Goal: Check status: Check status

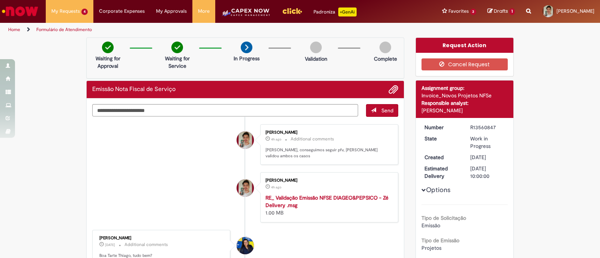
click at [153, 136] on li "Thiago Henrique De Oliveira 4h ago 4 hours ago Additional comments Oi Ana, cons…" at bounding box center [245, 145] width 306 height 41
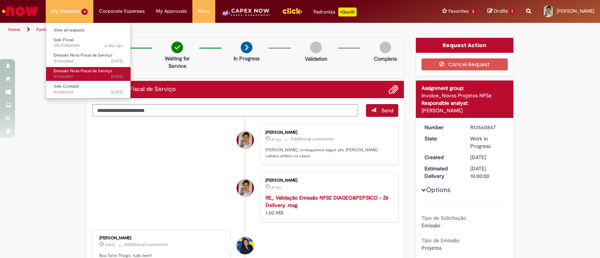
click at [75, 74] on span "7d ago 7 days ago R13560847" at bounding box center [88, 77] width 69 height 6
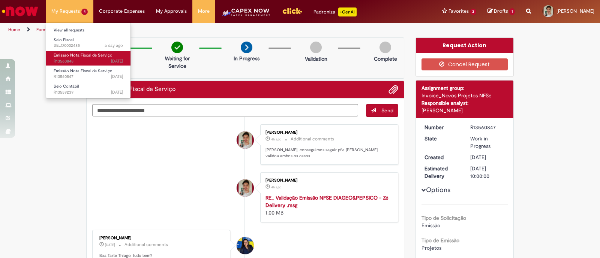
click at [80, 53] on span "Emissão Nota Fiscal de Serviço" at bounding box center [83, 56] width 59 height 6
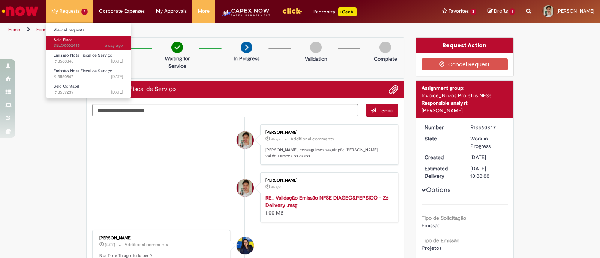
click at [79, 42] on link "Selo Fiscal a day ago a day ago SELO0002485" at bounding box center [88, 43] width 84 height 14
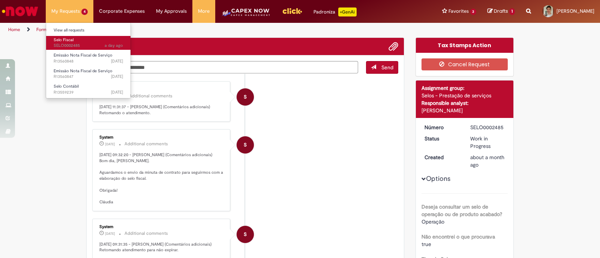
click at [77, 45] on span "a day ago a day ago SELO0002485" at bounding box center [88, 46] width 69 height 6
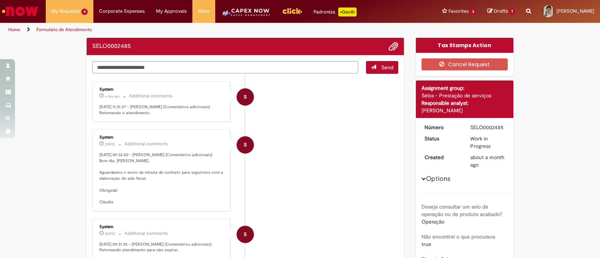
click at [299, 120] on li "S System a day ago a day ago Additional comments 29/09/2025 11:31:37 - Claudia …" at bounding box center [245, 101] width 306 height 41
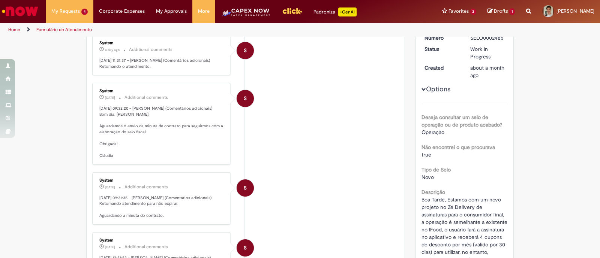
scroll to position [93, 0]
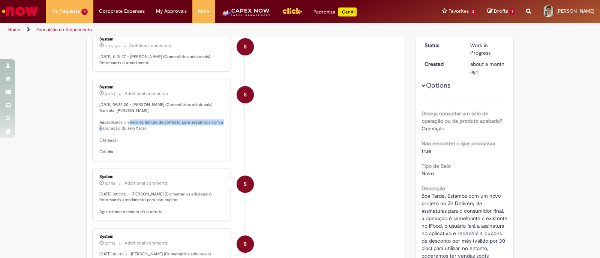
drag, startPoint x: 117, startPoint y: 140, endPoint x: 212, endPoint y: 138, distance: 94.1
click at [212, 138] on p "22/09/2025 09:32:20 - Claudia Mari Kumahara (Comentários adicionais) Bom dia, T…" at bounding box center [161, 128] width 125 height 53
click at [199, 153] on p "22/09/2025 09:32:20 - Claudia Mari Kumahara (Comentários adicionais) Bom dia, T…" at bounding box center [161, 128] width 125 height 53
drag, startPoint x: 114, startPoint y: 70, endPoint x: 192, endPoint y: 80, distance: 78.2
click at [180, 66] on p "29/09/2025 11:31:37 - Claudia Mari Kumahara (Comentários adicionais) Retomando …" at bounding box center [161, 60] width 125 height 12
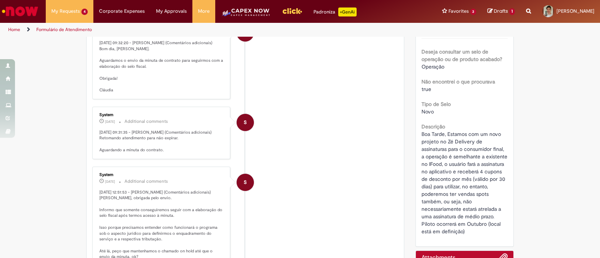
scroll to position [141, 0]
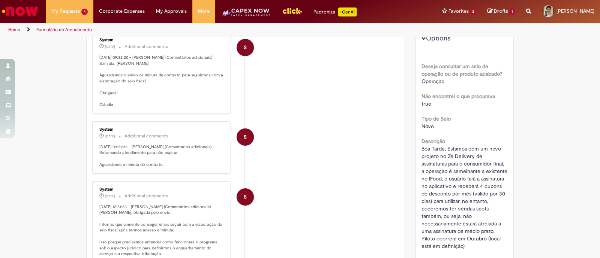
drag, startPoint x: 109, startPoint y: 195, endPoint x: 158, endPoint y: 194, distance: 49.1
click at [158, 168] on p "22/09/2025 09:31:35 - Claudia Mari Kumahara (Comentários adicionais) Retomando …" at bounding box center [161, 156] width 125 height 24
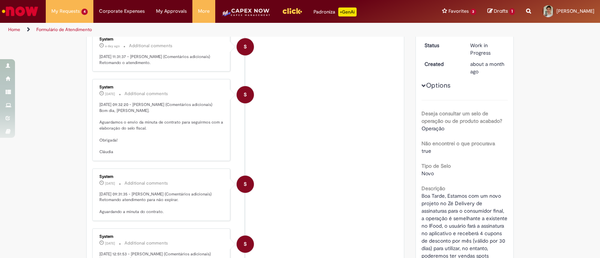
scroll to position [47, 0]
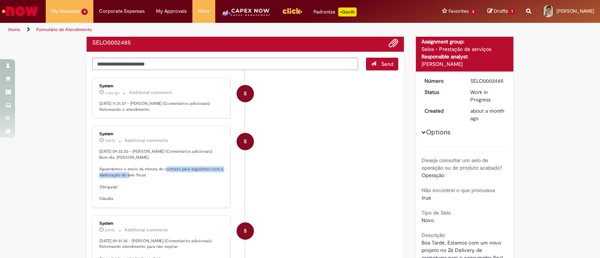
drag, startPoint x: 128, startPoint y: 189, endPoint x: 152, endPoint y: 188, distance: 24.0
click at [152, 188] on p "22/09/2025 09:32:20 - Claudia Mari Kumahara (Comentários adicionais) Bom dia, T…" at bounding box center [161, 175] width 125 height 53
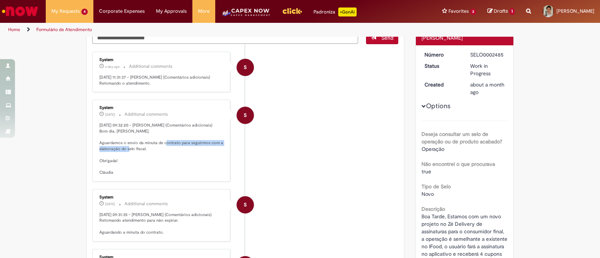
scroll to position [93, 0]
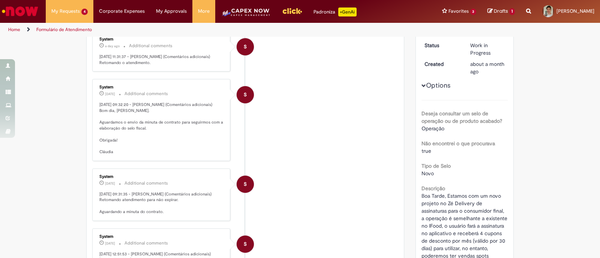
click at [154, 155] on p "22/09/2025 09:32:20 - Claudia Mari Kumahara (Comentários adicionais) Bom dia, T…" at bounding box center [161, 128] width 125 height 53
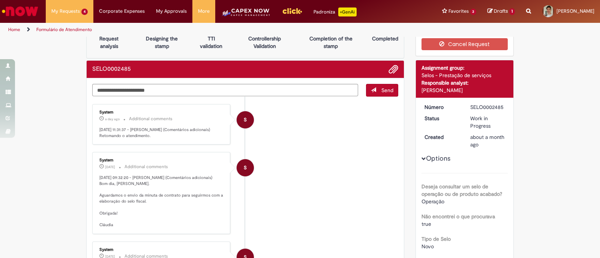
scroll to position [0, 0]
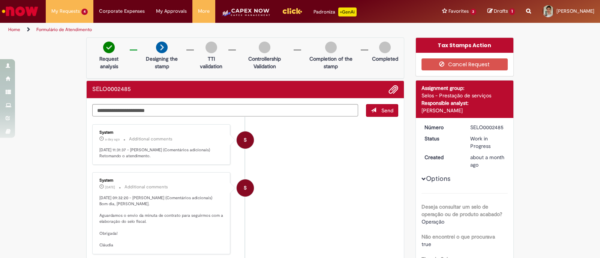
click at [314, 131] on li "S System a day ago a day ago Additional comments 29/09/2025 11:31:37 - Claudia …" at bounding box center [245, 145] width 306 height 41
drag, startPoint x: 136, startPoint y: 148, endPoint x: 178, endPoint y: 149, distance: 41.6
click at [178, 149] on p "29/09/2025 11:31:37 - Claudia Mari Kumahara (Comentários adicionais) Retomando …" at bounding box center [161, 153] width 125 height 12
copy p "Claudia Mari Kumahara"
click at [389, 90] on span "Add attachments" at bounding box center [393, 90] width 9 height 9
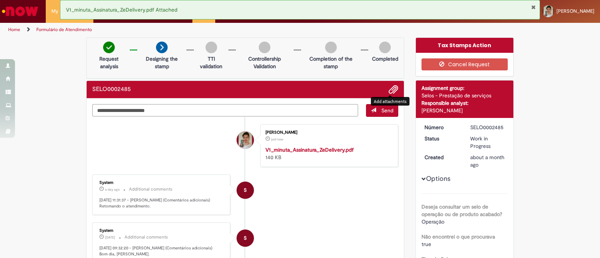
click at [212, 113] on textarea "Type your message here..." at bounding box center [225, 110] width 266 height 13
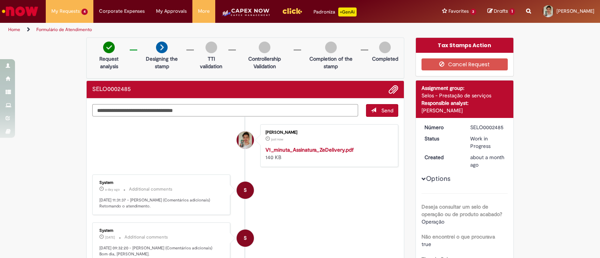
type textarea "**********"
